Goal: Complete application form: Complete application form

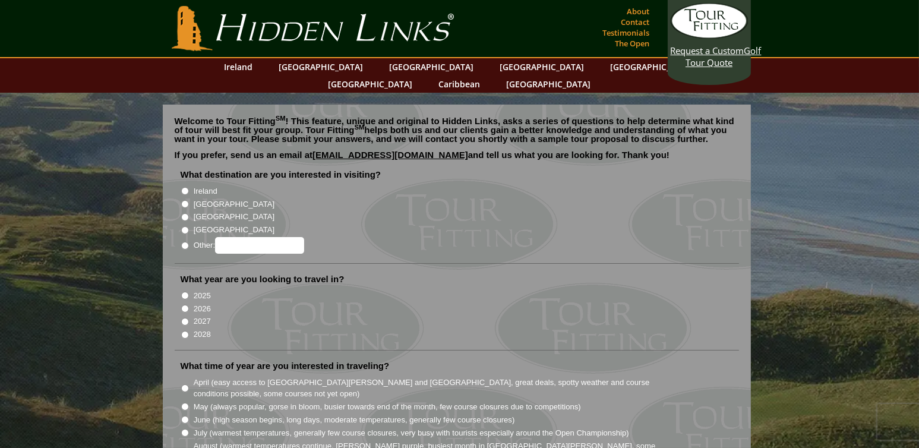
click at [185, 187] on input "Ireland" at bounding box center [185, 191] width 8 height 8
radio input "true"
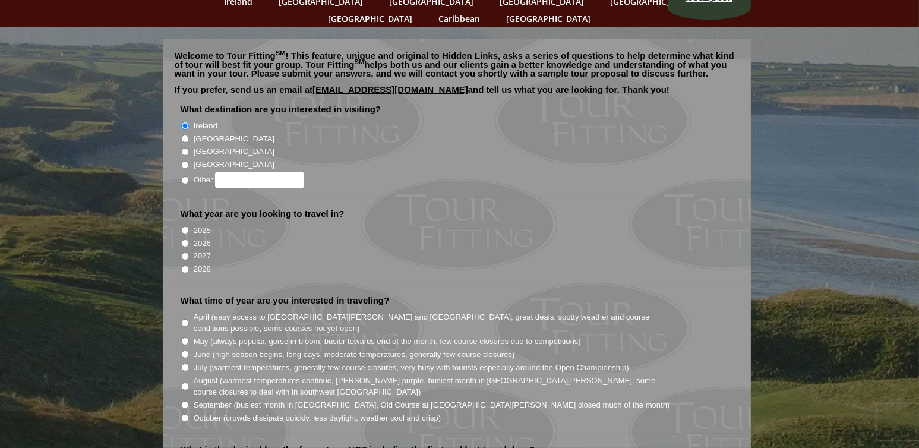
scroll to position [79, 0]
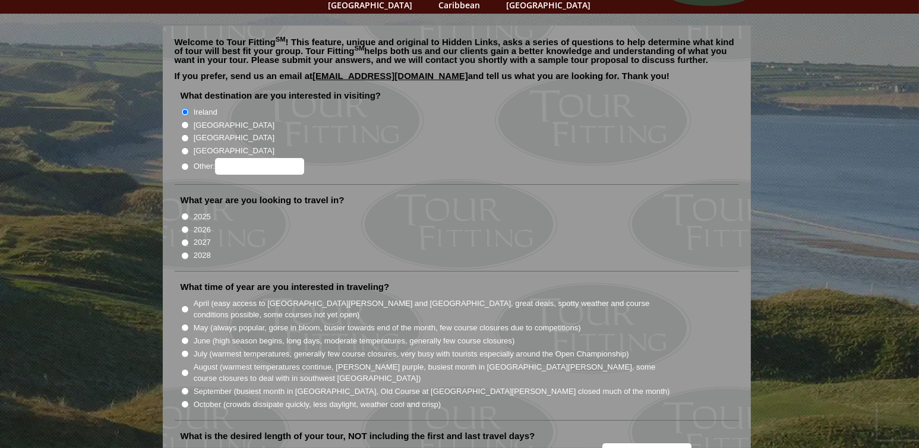
click at [184, 226] on input "2026" at bounding box center [185, 230] width 8 height 8
radio input "true"
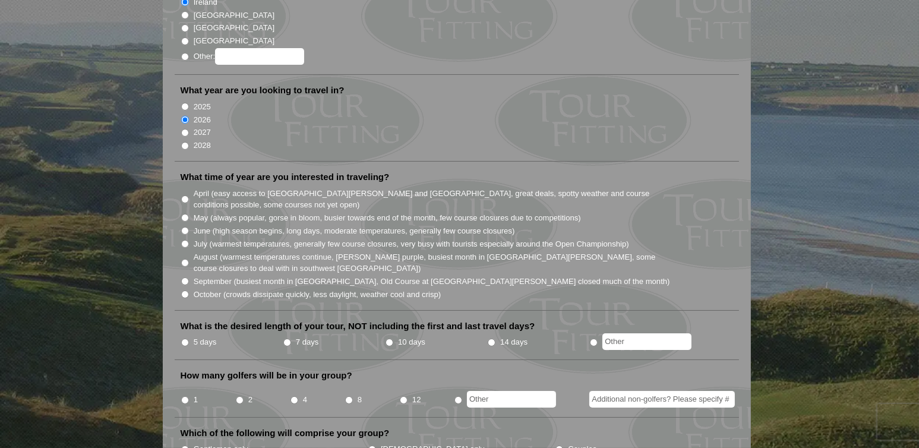
scroll to position [198, 0]
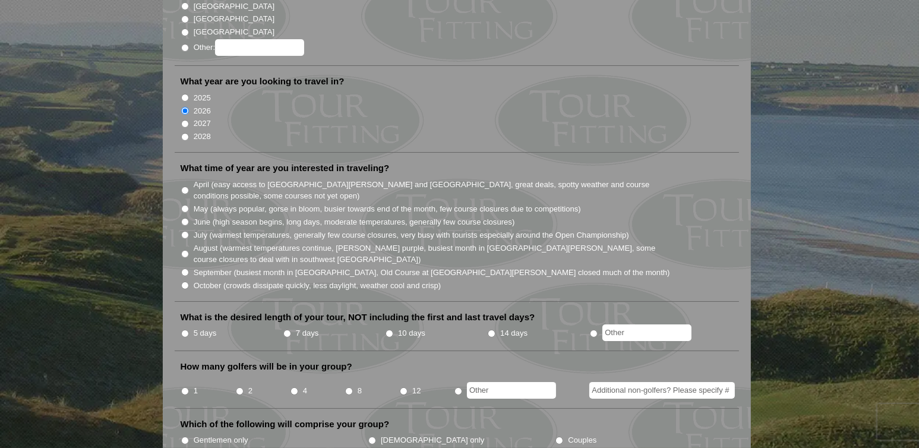
click at [186, 231] on input "July (warmest temperatures, generally few course closures, very busy with touri…" at bounding box center [185, 235] width 8 height 8
radio input "true"
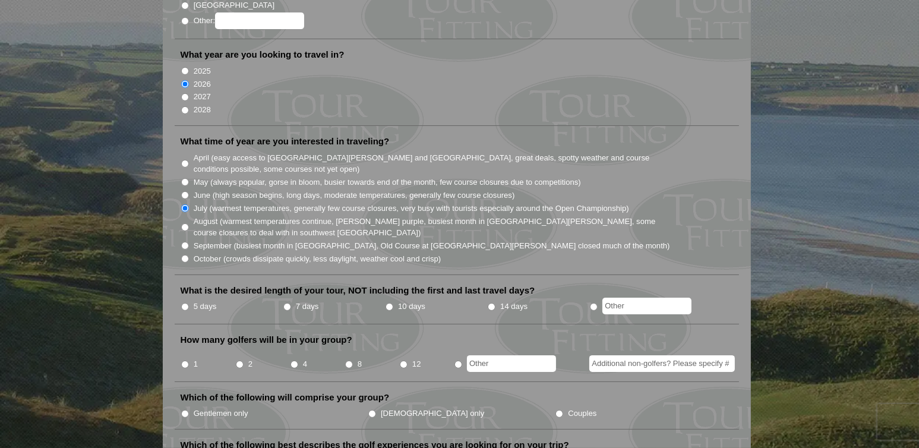
scroll to position [238, 0]
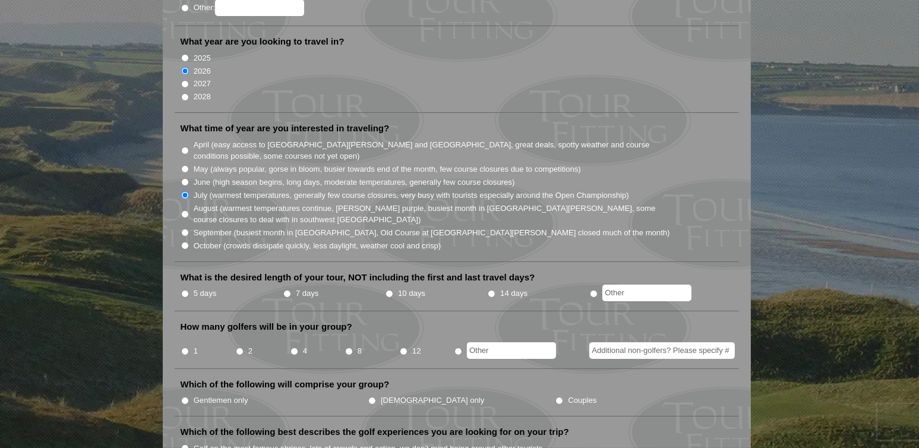
click at [185, 210] on input "August (warmest temperatures continue, [PERSON_NAME] purple, busiest month in […" at bounding box center [185, 214] width 8 height 8
radio input "true"
click at [185, 191] on input "July (warmest temperatures, generally few course closures, very busy with touri…" at bounding box center [185, 195] width 8 height 8
radio input "true"
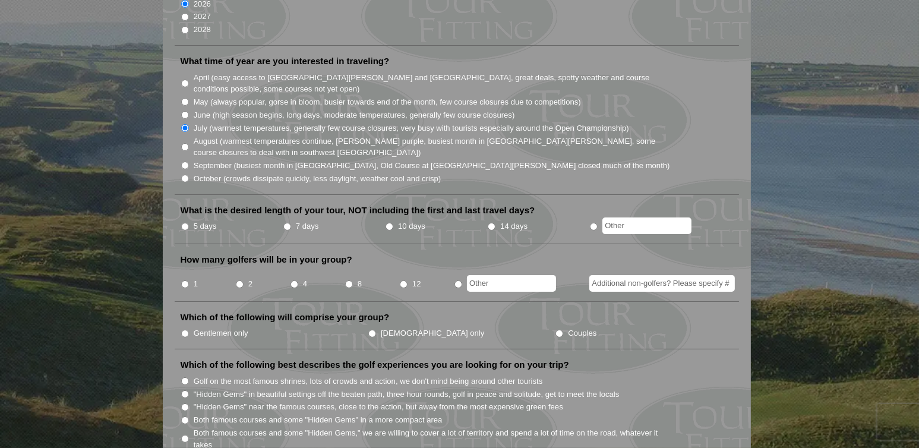
scroll to position [317, 0]
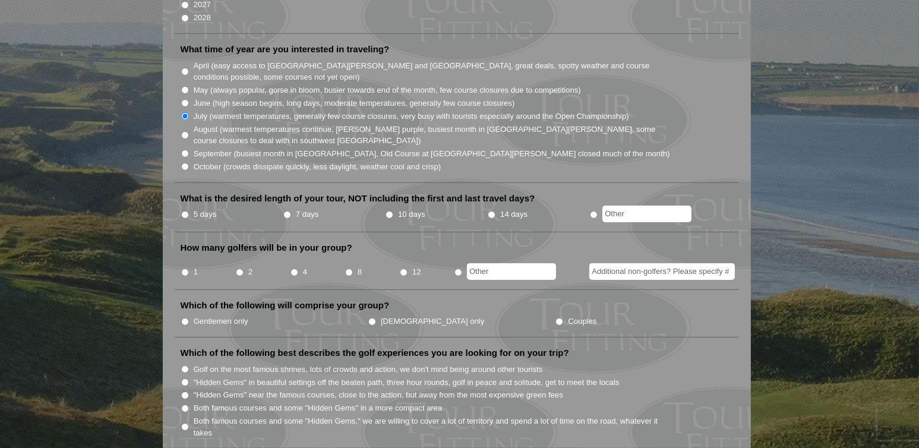
click at [286, 211] on input "7 days" at bounding box center [287, 215] width 8 height 8
radio input "true"
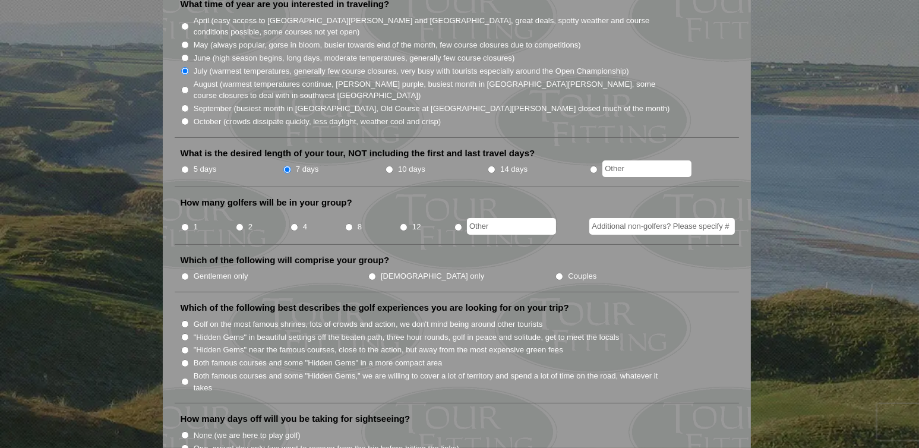
scroll to position [396, 0]
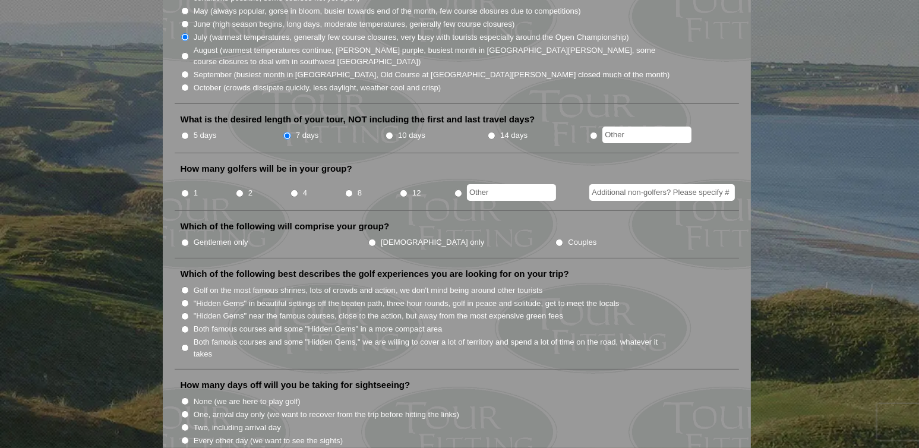
click at [240, 190] on input "2" at bounding box center [240, 194] width 8 height 8
radio input "true"
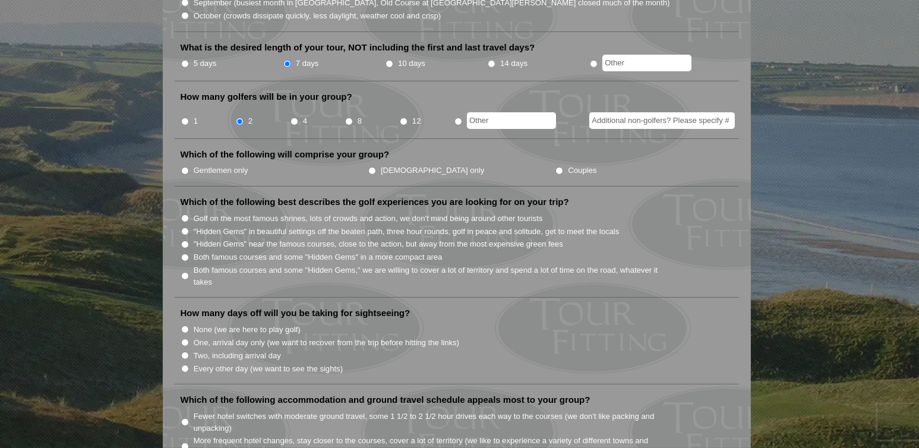
scroll to position [475, 0]
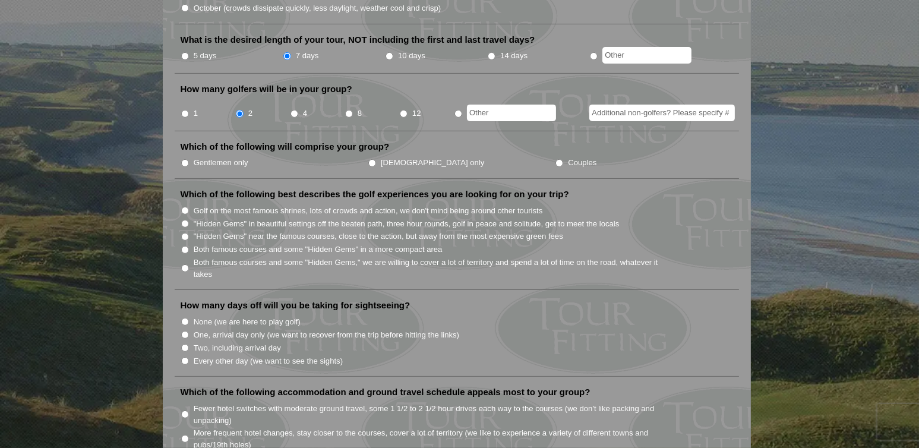
click at [556, 159] on input "Couples" at bounding box center [560, 163] width 8 height 8
radio input "true"
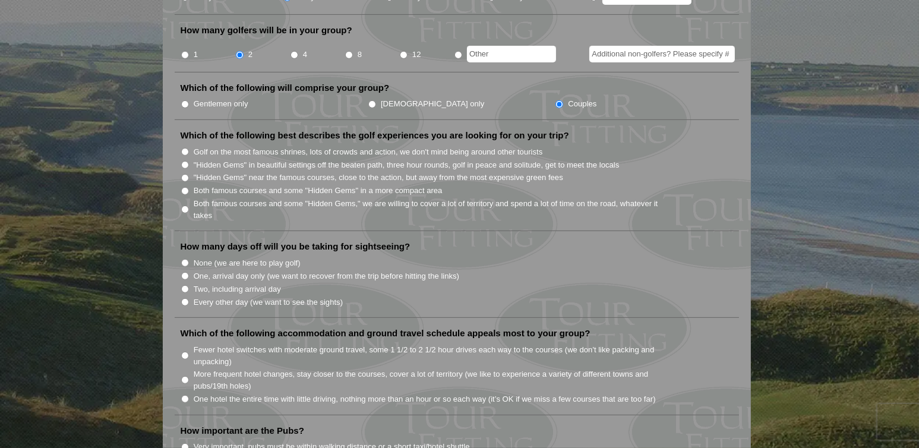
scroll to position [535, 0]
click at [184, 187] on input "Both famous courses and some "Hidden Gems" in a more compact area" at bounding box center [185, 191] width 8 height 8
radio input "true"
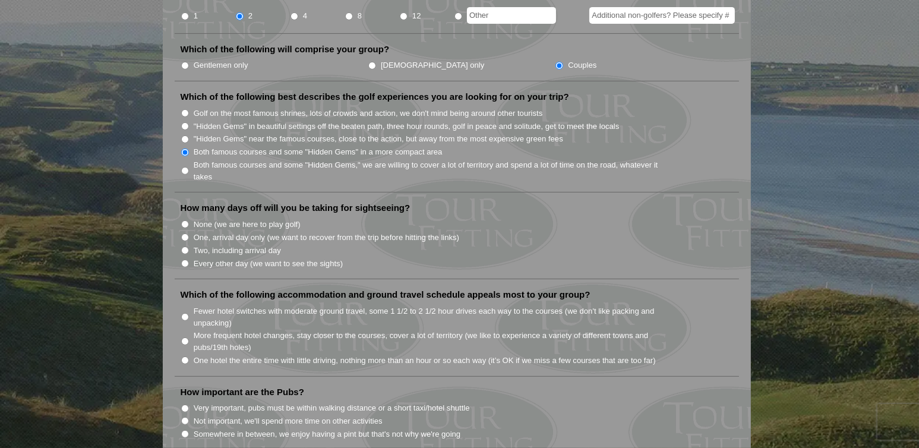
scroll to position [574, 0]
click at [184, 259] on input "Every other day (we want to see the sights)" at bounding box center [185, 263] width 8 height 8
radio input "true"
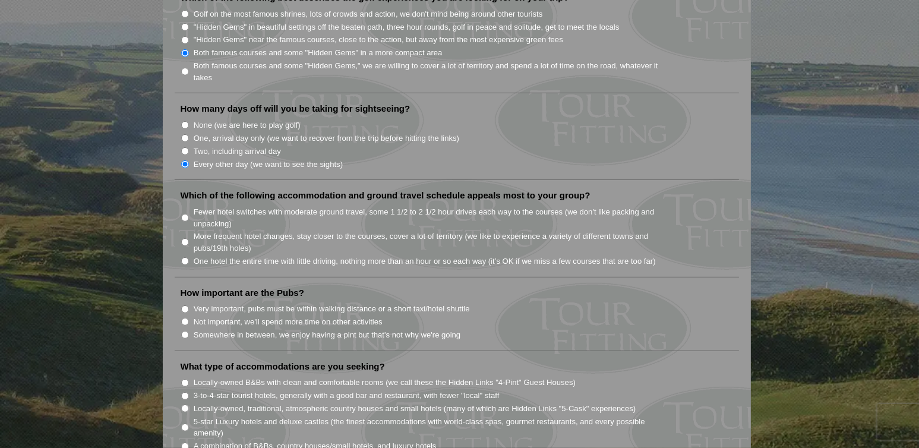
scroll to position [673, 0]
click at [186, 213] on input "Fewer hotel switches with moderate ground travel, some 1 1/2 to 2 1/2 hour driv…" at bounding box center [185, 217] width 8 height 8
radio input "true"
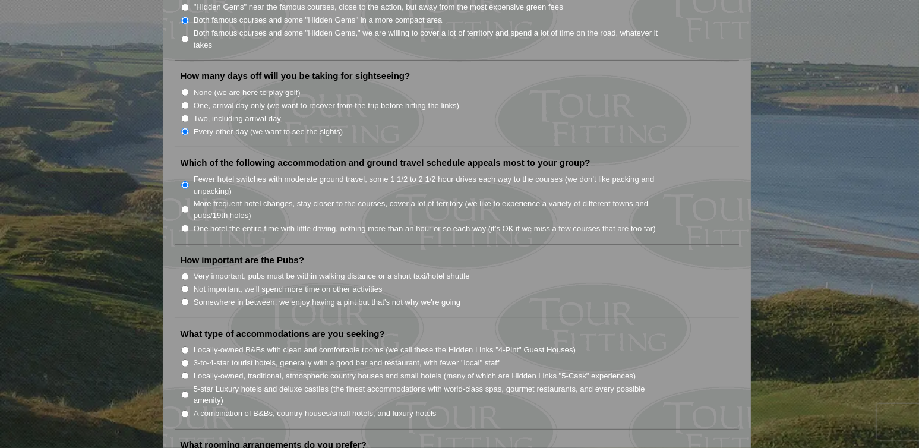
scroll to position [733, 0]
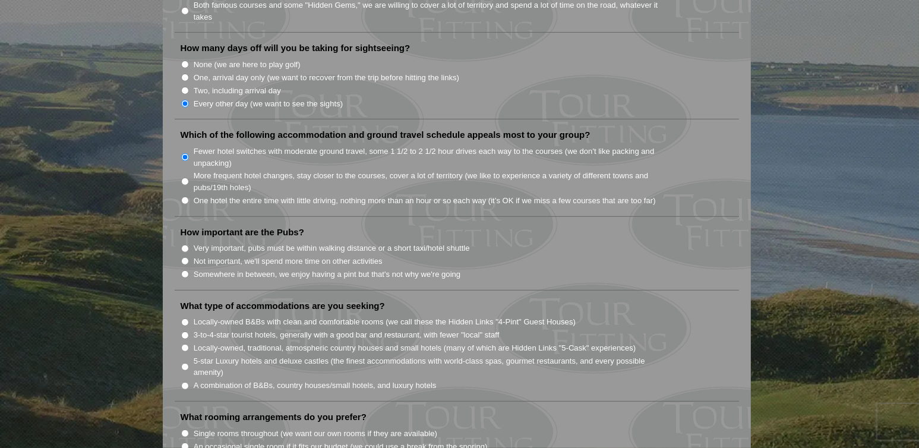
click at [185, 270] on input "Somewhere in between, we enjoy having a pint but that's not why we're going" at bounding box center [185, 274] width 8 height 8
radio input "true"
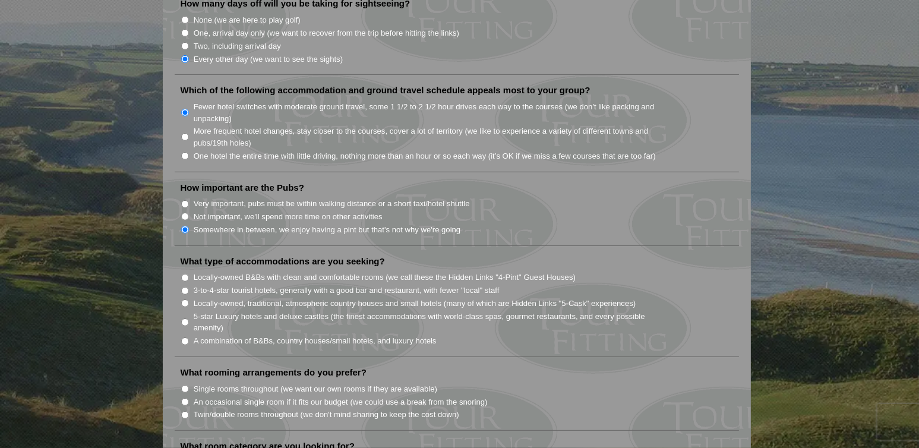
scroll to position [812, 0]
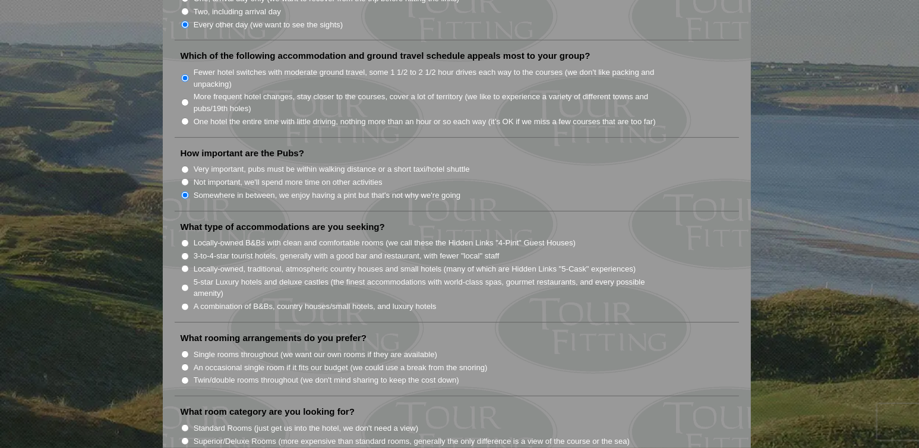
click at [183, 284] on input "5-star Luxury hotels and deluxe castles (the finest accommodations with world-c…" at bounding box center [185, 288] width 8 height 8
radio input "true"
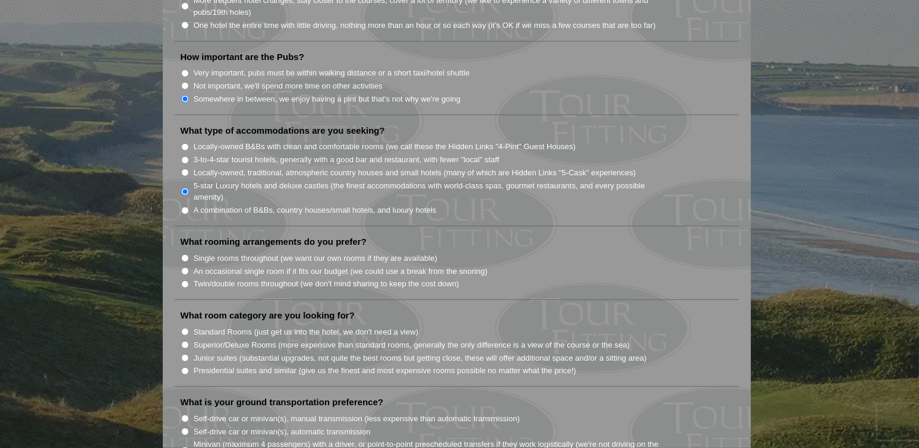
scroll to position [911, 0]
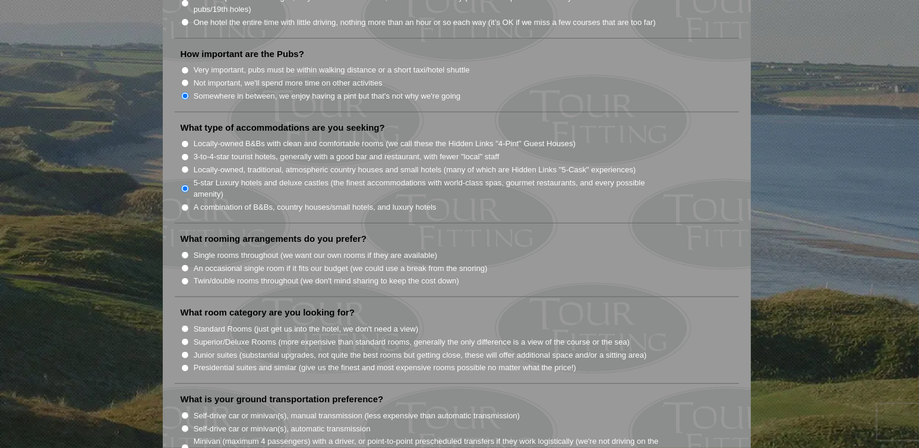
click at [185, 251] on input "Single rooms throughout (we want our own rooms if they are available)" at bounding box center [185, 255] width 8 height 8
radio input "true"
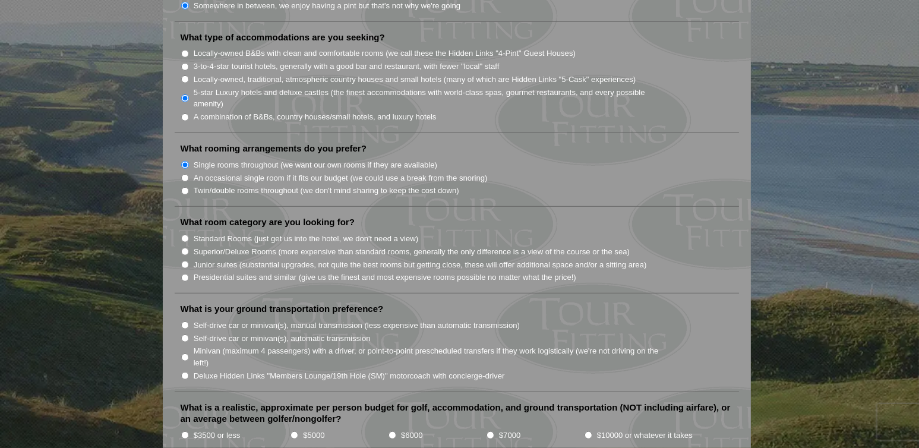
scroll to position [1030, 0]
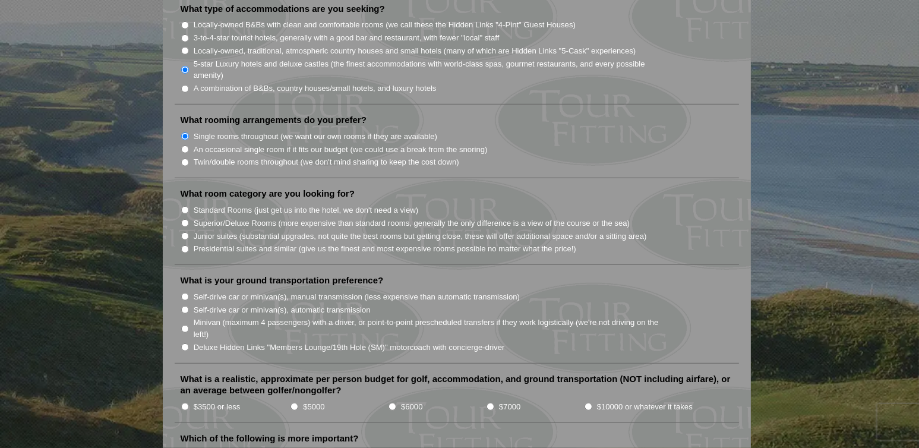
click at [185, 219] on input "Superior/Deluxe Rooms (more expensive than standard rooms, generally the only d…" at bounding box center [185, 223] width 8 height 8
radio input "true"
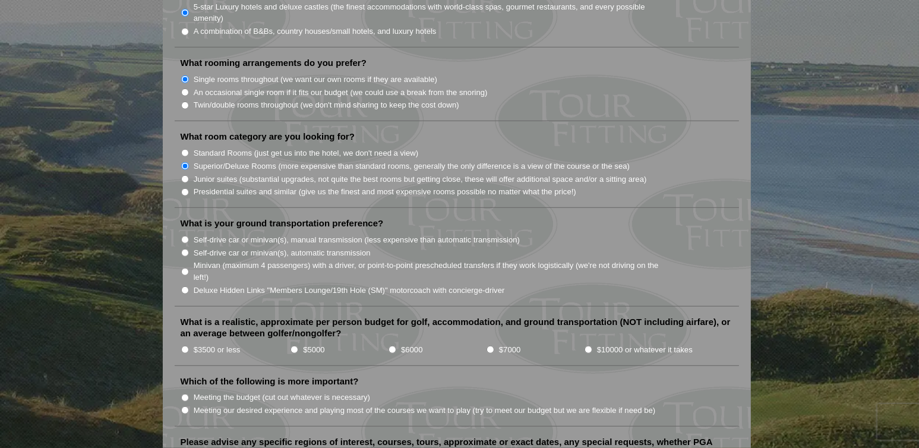
scroll to position [1089, 0]
click at [184, 266] on input "Minivan (maximum 4 passengers) with a driver, or point-to-point prescheduled tr…" at bounding box center [185, 270] width 8 height 8
radio input "true"
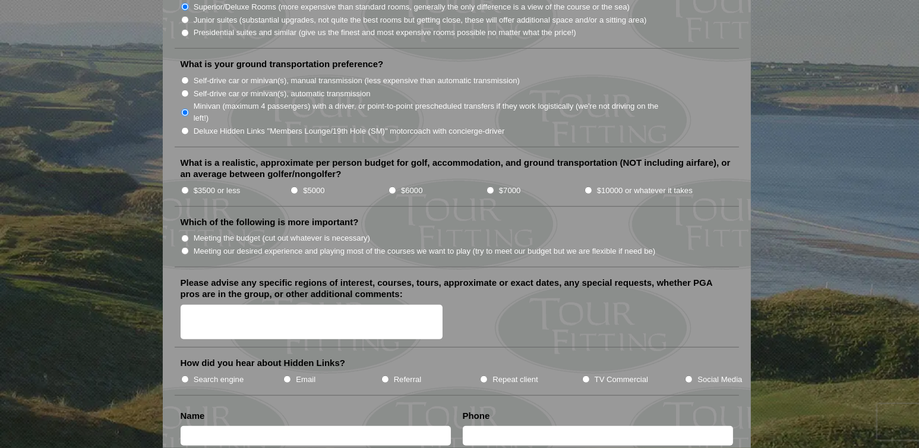
scroll to position [1248, 0]
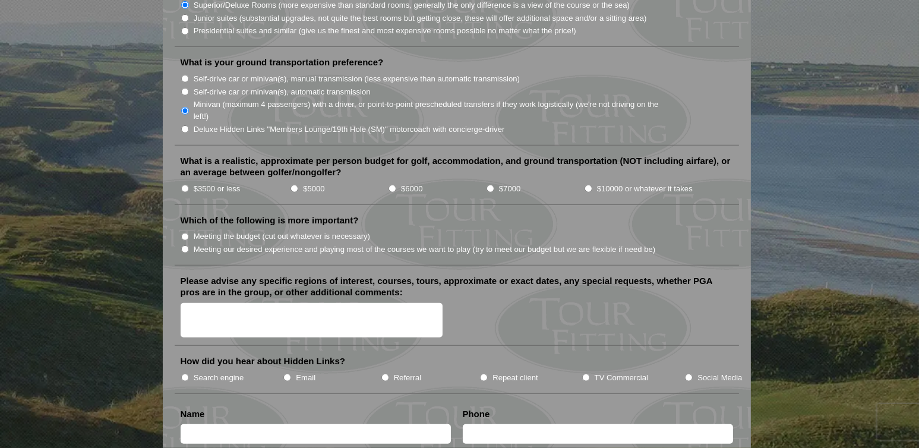
click at [186, 245] on input "Meeting our desired experience and playing most of the courses we want to play …" at bounding box center [185, 249] width 8 height 8
radio input "true"
click at [213, 303] on textarea "Please advise any specific regions of interest, courses, tours, approximate or …" at bounding box center [312, 320] width 263 height 35
type textarea "Not sure how to budget. That is a secondary consideration"
click at [483, 374] on input "Repeat client" at bounding box center [484, 378] width 8 height 8
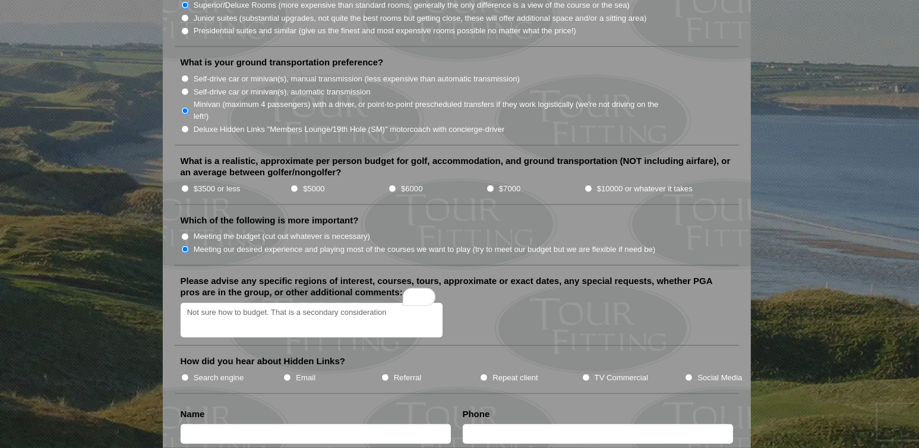
radio input "true"
click at [396, 424] on input "text" at bounding box center [316, 434] width 270 height 20
type input "CA [PERSON_NAME]"
click at [524, 424] on input "text" at bounding box center [598, 434] width 270 height 20
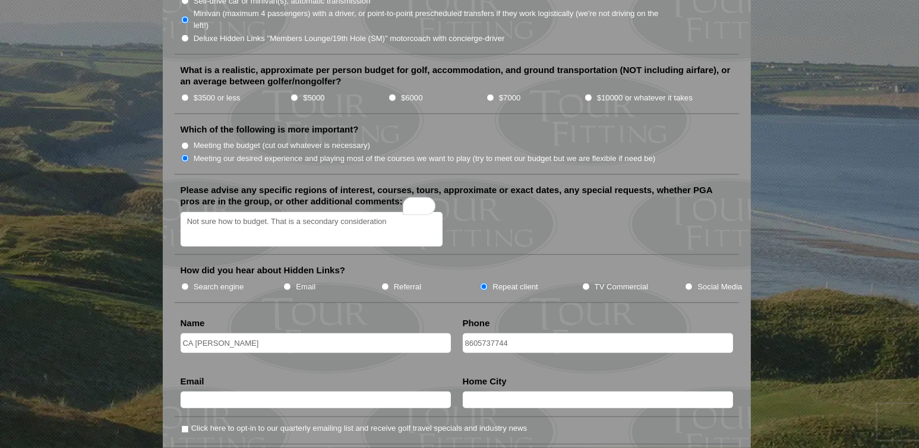
scroll to position [1367, 0]
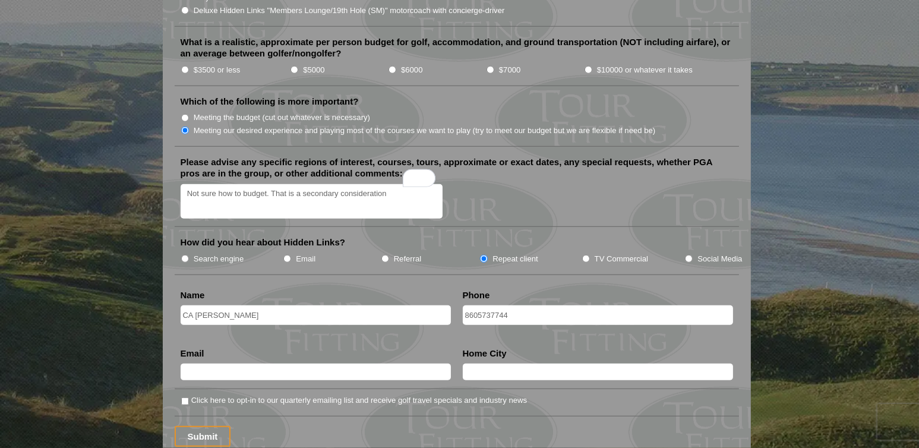
type input "8605737744"
click at [324, 364] on input "text" at bounding box center [316, 372] width 270 height 17
type input "[PERSON_NAME][DOMAIN_NAME][EMAIL_ADDRESS][DOMAIN_NAME]"
click at [497, 364] on input "text" at bounding box center [598, 372] width 270 height 17
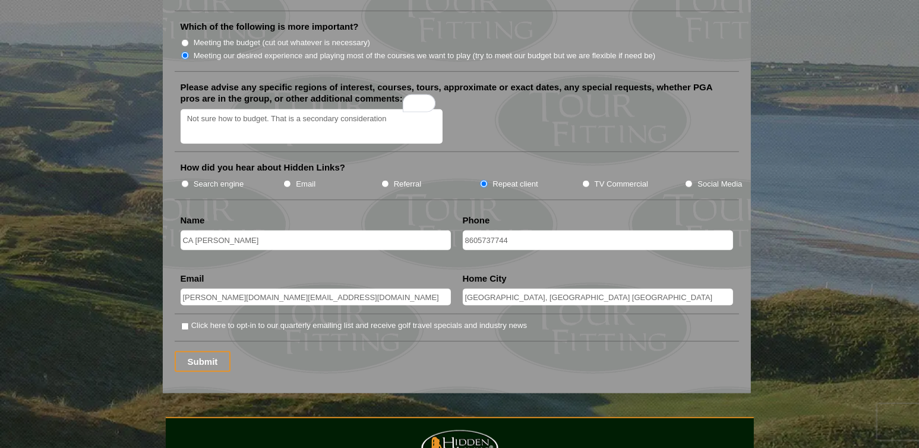
scroll to position [1446, 0]
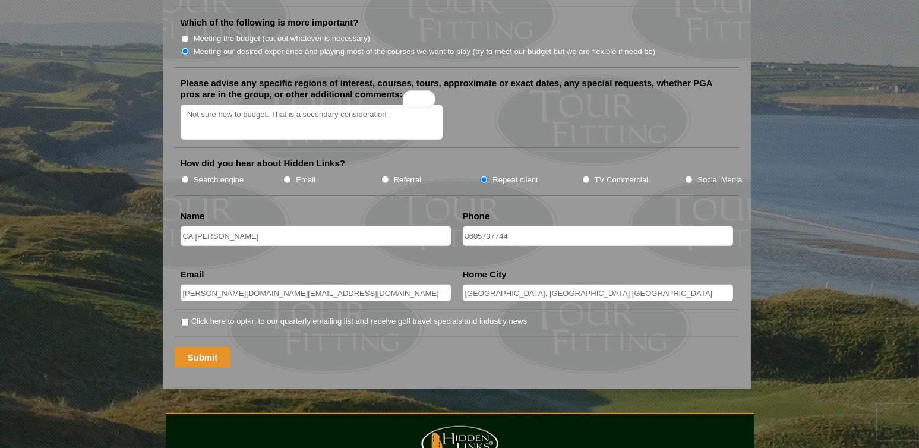
type input "[GEOGRAPHIC_DATA], [GEOGRAPHIC_DATA] [GEOGRAPHIC_DATA]"
click at [211, 347] on input "Submit" at bounding box center [203, 357] width 56 height 21
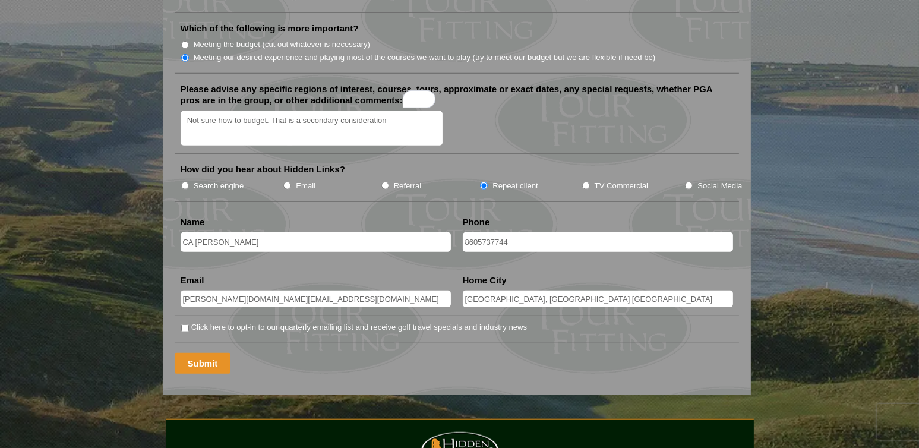
scroll to position [1193, 0]
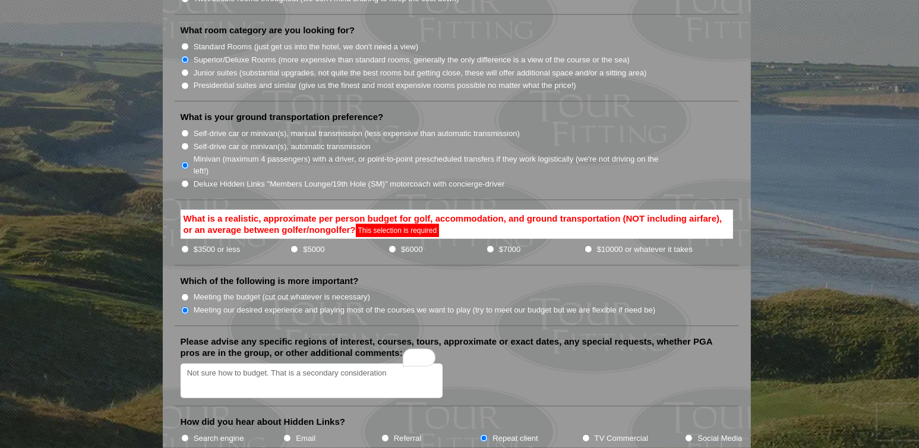
click at [294, 245] on input "$5000" at bounding box center [295, 249] width 8 height 8
radio input "true"
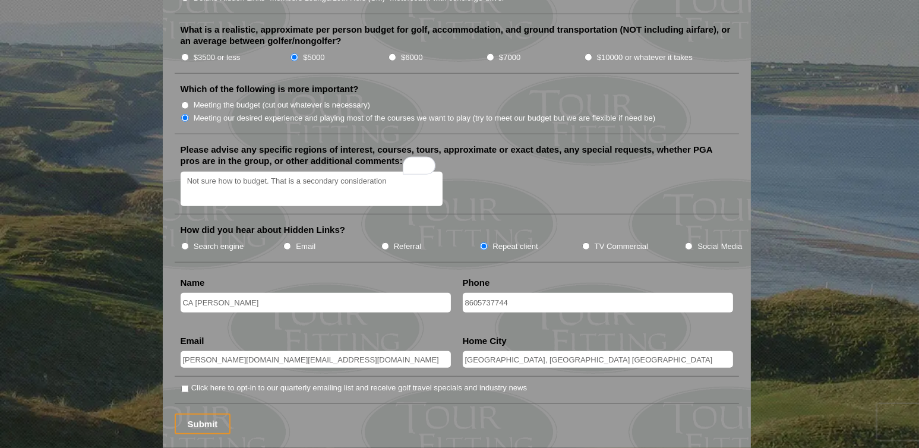
scroll to position [1392, 0]
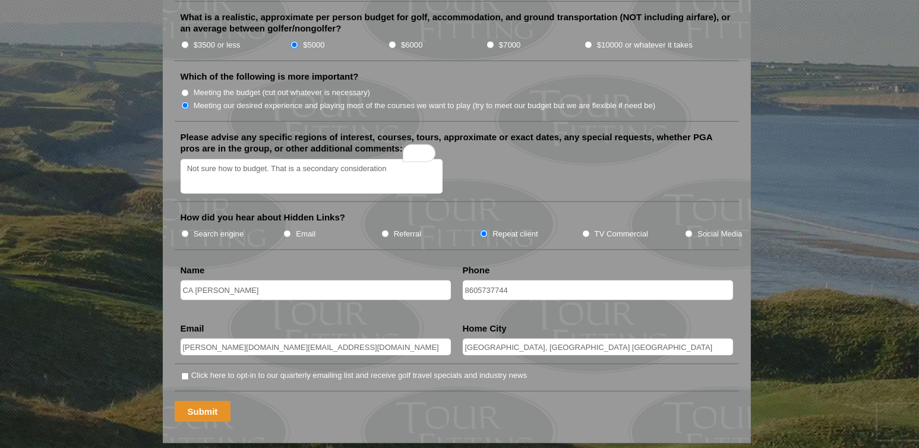
click at [209, 401] on input "Submit" at bounding box center [203, 411] width 56 height 21
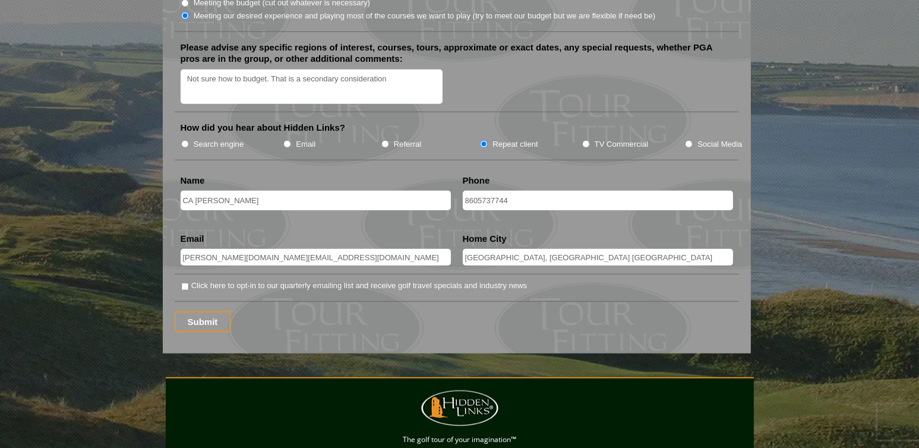
scroll to position [1504, 0]
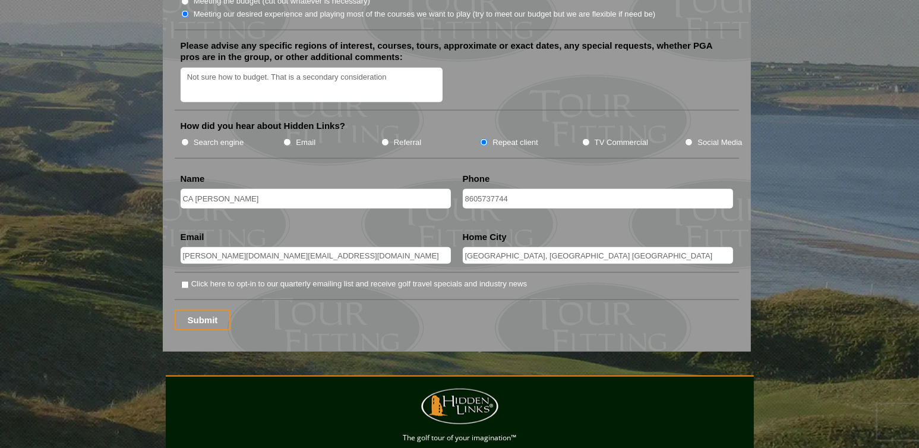
click at [465, 189] on input "8605737744" at bounding box center [598, 199] width 270 height 20
type input "0118605737744"
click at [212, 310] on input "Submit" at bounding box center [203, 320] width 56 height 21
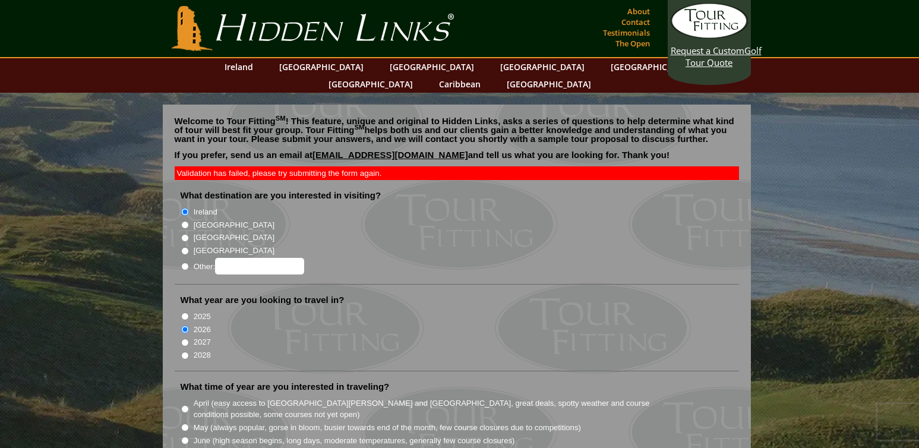
scroll to position [1504, 0]
